Goal: Task Accomplishment & Management: Complete application form

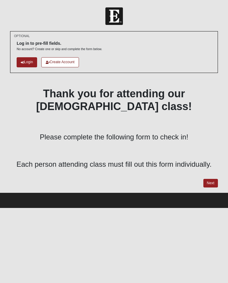
click at [210, 181] on link "Next" at bounding box center [210, 183] width 15 height 9
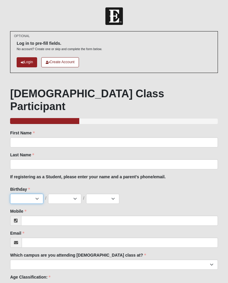
click at [25, 194] on select "Jan Feb Mar Apr May Jun [DATE] Aug Sep Oct Nov Dec" at bounding box center [26, 199] width 33 height 10
select select "9"
click at [75, 194] on select "1 2 3 4 5 6 7 8 9 10 11 12 13 14 15 16 17 18 19 20 21 22 23 24 25 26 27 28 29 3…" at bounding box center [64, 199] width 33 height 10
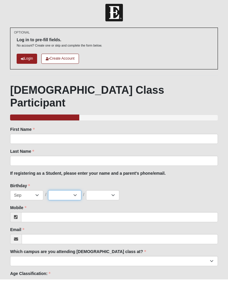
scroll to position [4, 0]
click at [66, 190] on select "1 2 3 4 5 6 7 8 9 10 11 12 13 14 15 16 17 18 19 20 21 22 23 24 25 26 27 28 29 3…" at bounding box center [64, 195] width 33 height 10
click at [59, 190] on select "1 2 3 4 5 6 7 8 9 10 11 12 13 14 15 16 17 18 19 20 21 22 23 24 25 26 27 28 29 3…" at bounding box center [64, 195] width 33 height 10
select select "10"
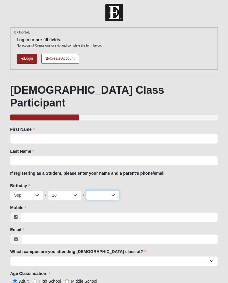
click at [108, 190] on select "2025 2024 2023 2022 2021 2020 2019 2018 2017 2016 2015 2014 2013 2012 2011 2010…" at bounding box center [102, 195] width 33 height 10
select select "2013"
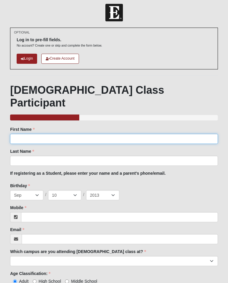
click at [98, 134] on input "First Name" at bounding box center [114, 139] width 208 height 10
type input "[PERSON_NAME]"
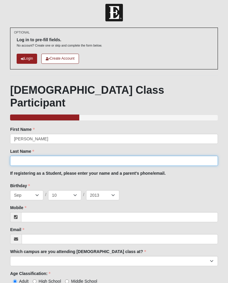
click at [98, 156] on input "Last Name" at bounding box center [114, 161] width 208 height 10
type input "[PERSON_NAME]"
click input "submit" at bounding box center [0, 0] width 0 height 0
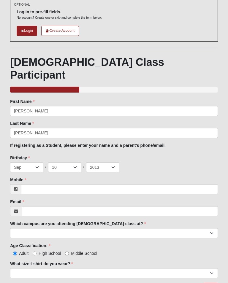
scroll to position [38, 0]
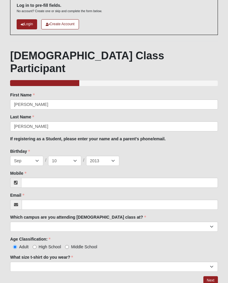
click at [85, 244] on span "Middle School" at bounding box center [84, 246] width 26 height 5
click at [69, 245] on input "Middle School" at bounding box center [67, 247] width 4 height 4
radio input "true"
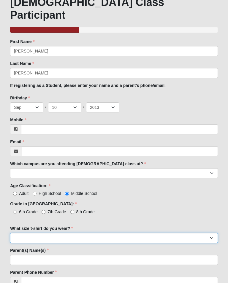
click at [111, 233] on select "Small Medium Large XL 2XL 3XL" at bounding box center [114, 238] width 208 height 10
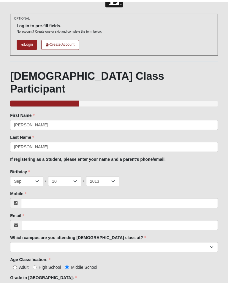
scroll to position [17, 0]
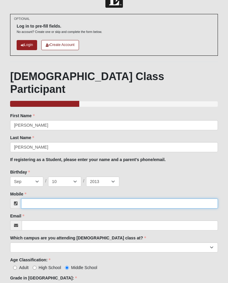
click at [159, 198] on input "Mobile" at bounding box center [119, 203] width 197 height 10
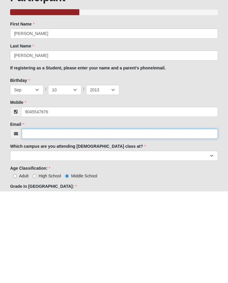
click at [169, 220] on input "Email" at bounding box center [120, 225] width 196 height 10
type input "[PHONE_NUMBER]"
type input "[EMAIL_ADDRESS][DOMAIN_NAME]"
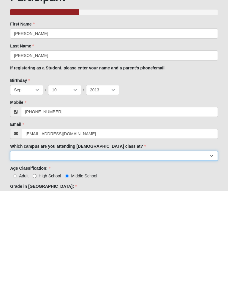
click at [27, 242] on select "Arlington Baymeadows Eleven22 Online [PERSON_NAME][GEOGRAPHIC_DATA] Jesup [GEOG…" at bounding box center [114, 247] width 208 height 10
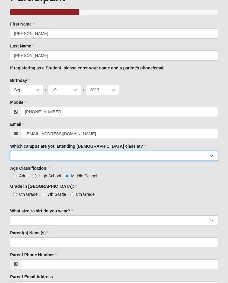
select select "5"
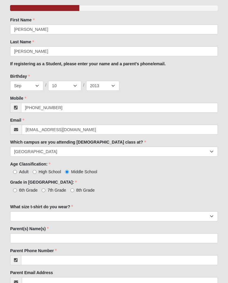
scroll to position [128, 0]
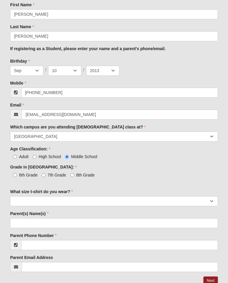
click at [25, 173] on span "6th Grade" at bounding box center [28, 175] width 18 height 5
click at [17, 173] on input "6th Grade" at bounding box center [15, 175] width 4 height 4
radio input "true"
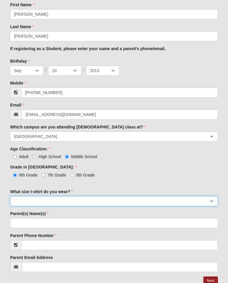
click at [111, 196] on select "Small Medium Large XL 2XL 3XL" at bounding box center [114, 201] width 208 height 10
select select "Small"
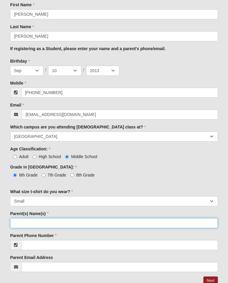
click at [82, 218] on input "Parent(s) Name(s)" at bounding box center [114, 223] width 208 height 10
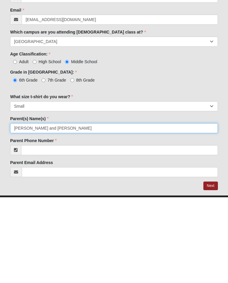
type input "[PERSON_NAME] and [PERSON_NAME]"
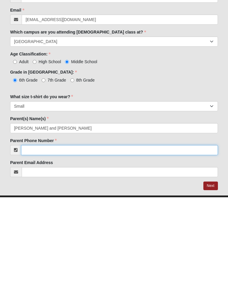
click at [39, 231] on input "Parent Phone Number" at bounding box center [119, 236] width 197 height 10
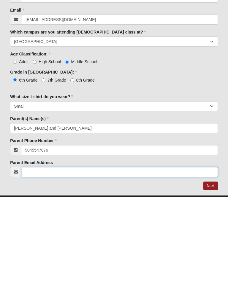
click at [39, 253] on input "Parent Email Address" at bounding box center [120, 258] width 196 height 10
type input "[PHONE_NUMBER]"
type input "[EMAIL_ADDRESS][DOMAIN_NAME]"
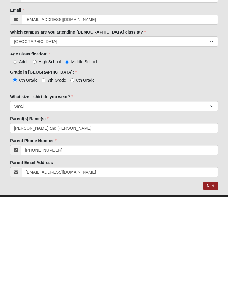
click at [209, 267] on link "Next" at bounding box center [210, 271] width 15 height 9
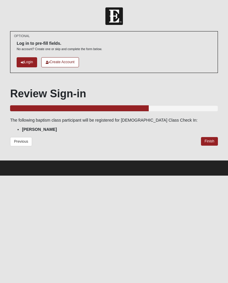
click at [209, 138] on link "Finish" at bounding box center [209, 141] width 17 height 9
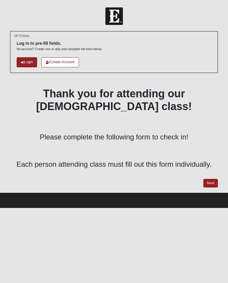
click at [212, 181] on link "Next" at bounding box center [210, 183] width 15 height 9
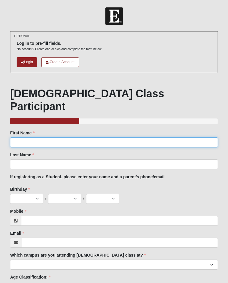
click at [168, 137] on input "First Name" at bounding box center [114, 142] width 208 height 10
type input "[PERSON_NAME]"
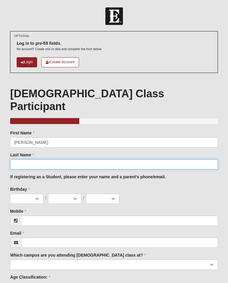
click at [136, 159] on input "Last Name" at bounding box center [114, 164] width 208 height 10
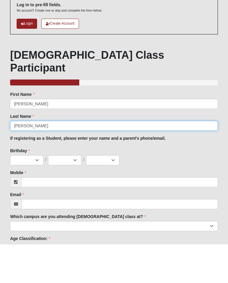
type input "[PERSON_NAME]"
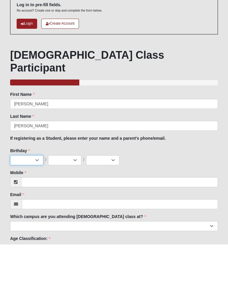
click at [34, 194] on select "Jan Feb Mar Apr May Jun Jul Aug Sep Oct Nov Dec" at bounding box center [26, 199] width 33 height 10
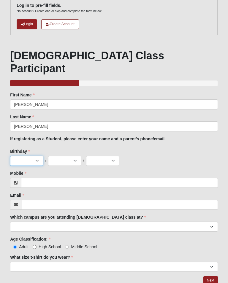
select select "10"
click at [77, 156] on select "1 2 3 4 5 6 7 8 9 10 11 12 13 14 15 16 17 18 19 20 21 22 23 24 25 26 27 28 29 3…" at bounding box center [64, 161] width 33 height 10
select select "25"
click at [115, 156] on select "2025 2024 2023 2022 2021 2020 2019 2018 2017 2016 2015 2014 2013 2012 2011 2010…" at bounding box center [102, 161] width 33 height 10
select select "2012"
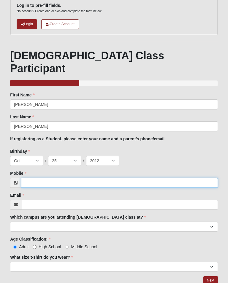
click at [57, 178] on input "Mobile" at bounding box center [119, 183] width 197 height 10
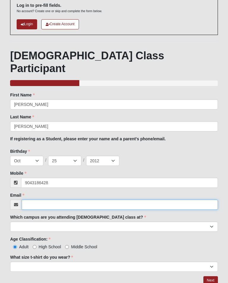
click at [152, 200] on input "Email" at bounding box center [120, 205] width 196 height 10
type input "(904) 318-6428"
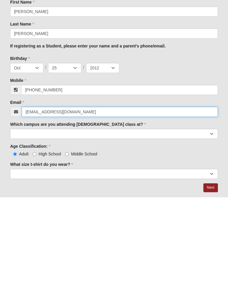
type input "slwthompson86@gmail.com"
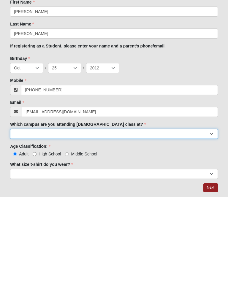
click at [109, 214] on select "Arlington Baymeadows Eleven22 Online [PERSON_NAME][GEOGRAPHIC_DATA] Jesup [GEOG…" at bounding box center [114, 219] width 208 height 10
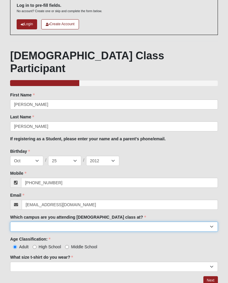
select select "5"
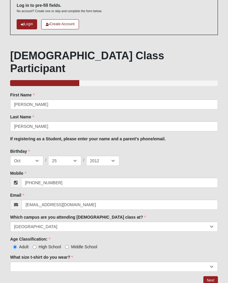
click at [84, 244] on span "Middle School" at bounding box center [84, 246] width 26 height 5
click at [69, 245] on input "Middle School" at bounding box center [67, 247] width 4 height 4
radio input "true"
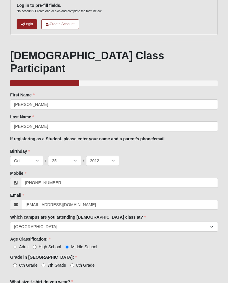
click at [51, 263] on span "7th Grade" at bounding box center [56, 265] width 18 height 5
click at [45, 263] on input "7th Grade" at bounding box center [44, 265] width 4 height 4
radio input "true"
select select "Medium"
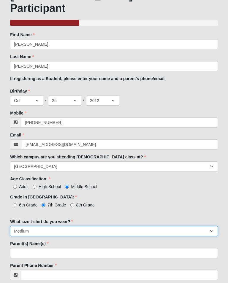
scroll to position [128, 0]
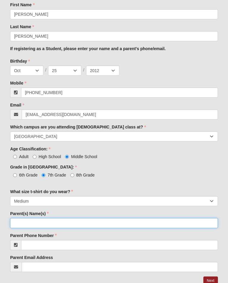
click at [178, 218] on input "Parent(s) Name(s)" at bounding box center [114, 223] width 208 height 10
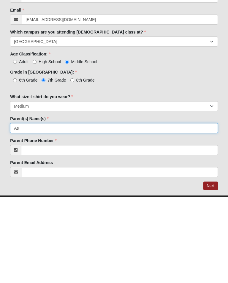
type input "A"
type input "Samantha Thompson"
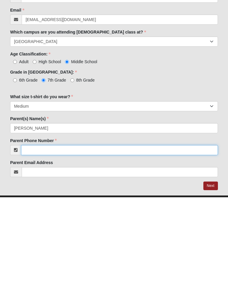
click at [124, 231] on input "Parent Phone Number" at bounding box center [119, 236] width 197 height 10
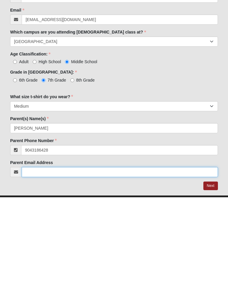
click at [140, 253] on input "Parent Email Address" at bounding box center [120, 258] width 196 height 10
type input "(904) 318-6428"
type input "slwthompson86@gmail.com"
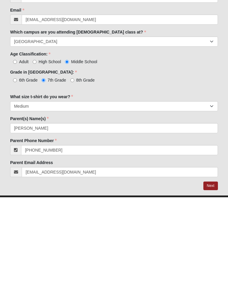
click at [208, 267] on link "Next" at bounding box center [210, 271] width 15 height 9
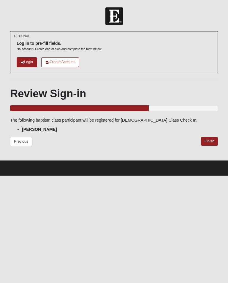
click at [211, 141] on link "Finish" at bounding box center [209, 141] width 17 height 9
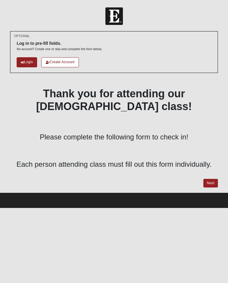
click at [217, 181] on link "Next" at bounding box center [210, 183] width 15 height 9
